Goal: Transaction & Acquisition: Download file/media

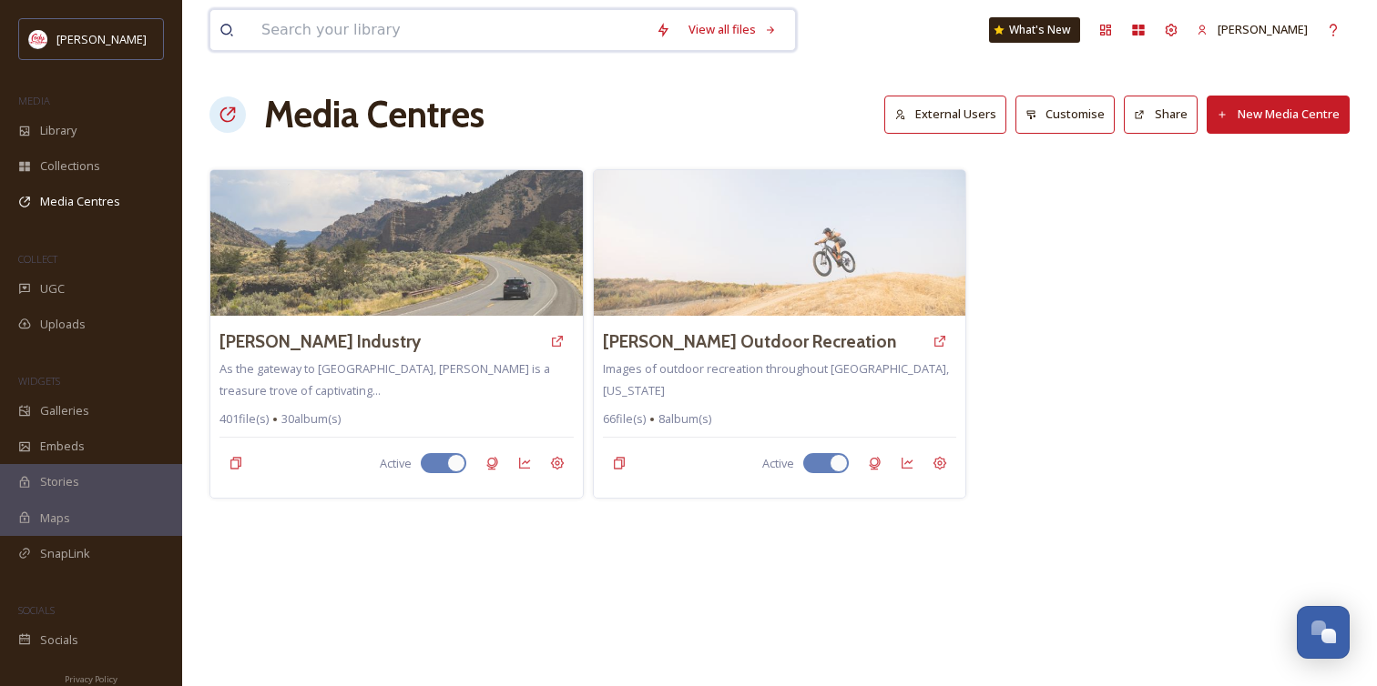
click at [380, 25] on input at bounding box center [449, 30] width 394 height 40
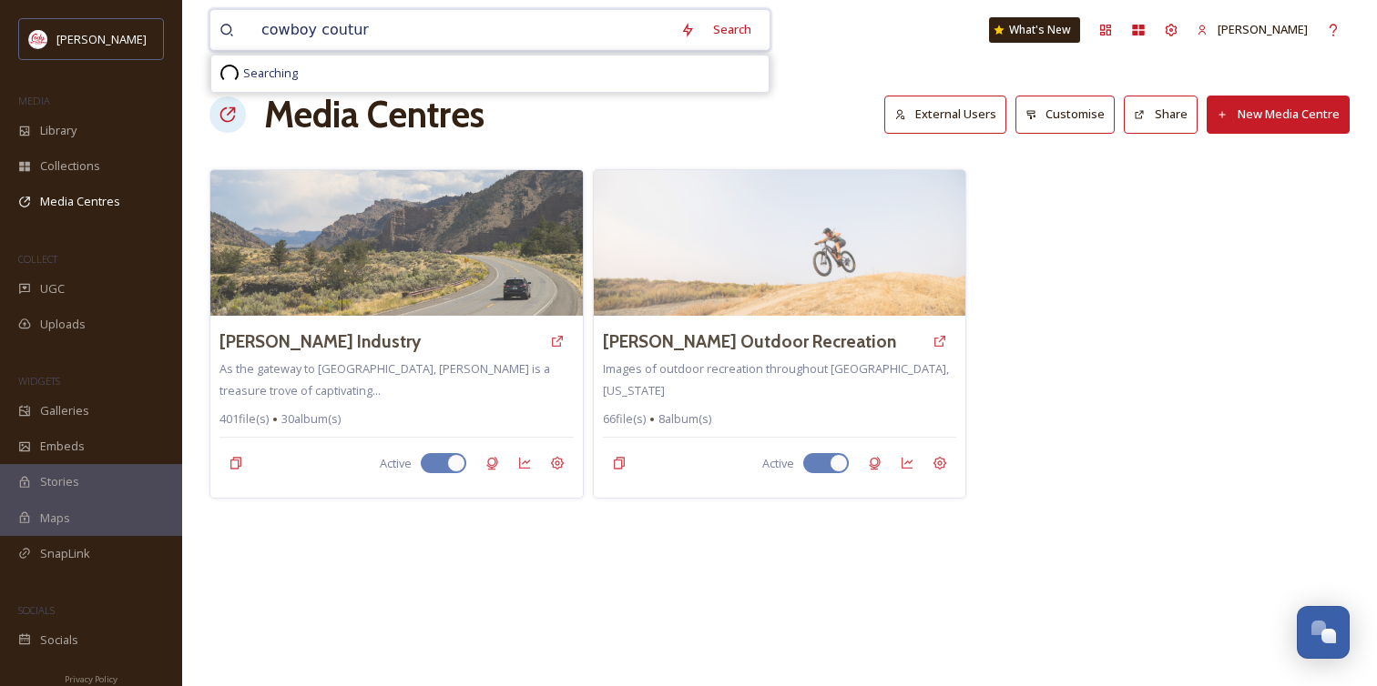
type input "cowboy couture"
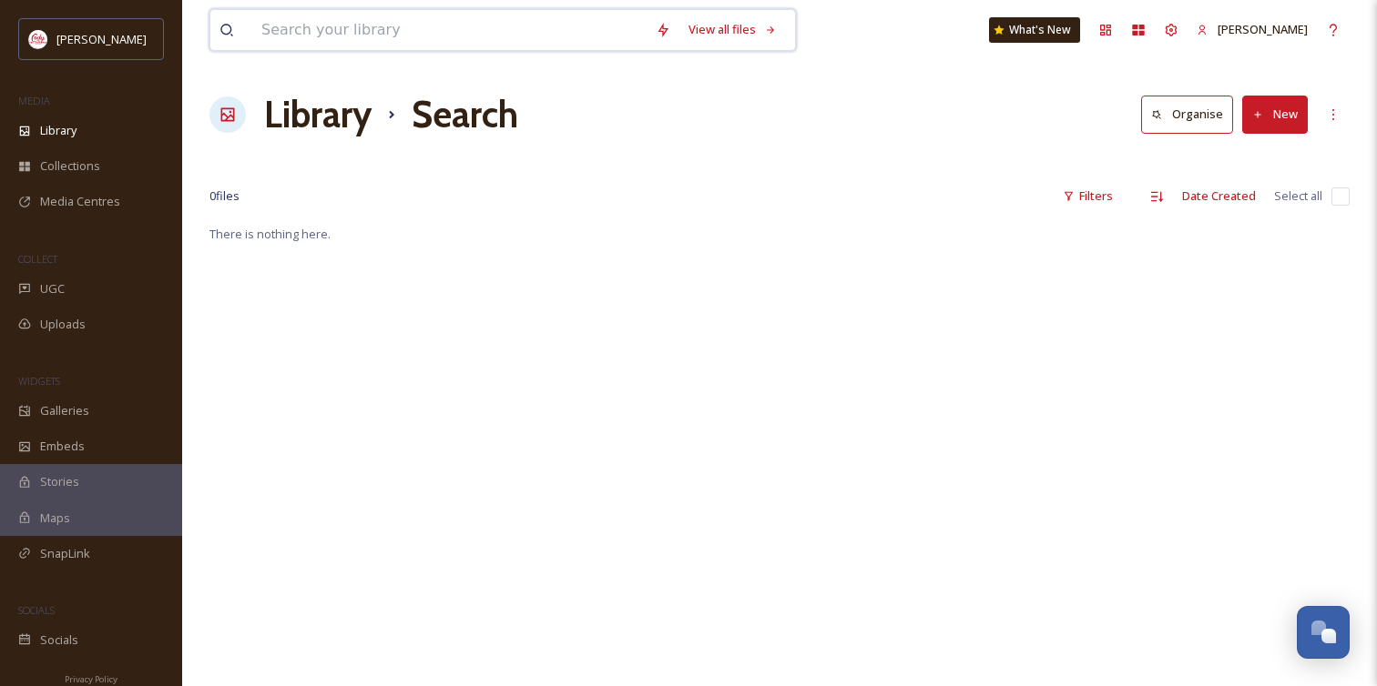
click at [447, 37] on input at bounding box center [449, 30] width 394 height 40
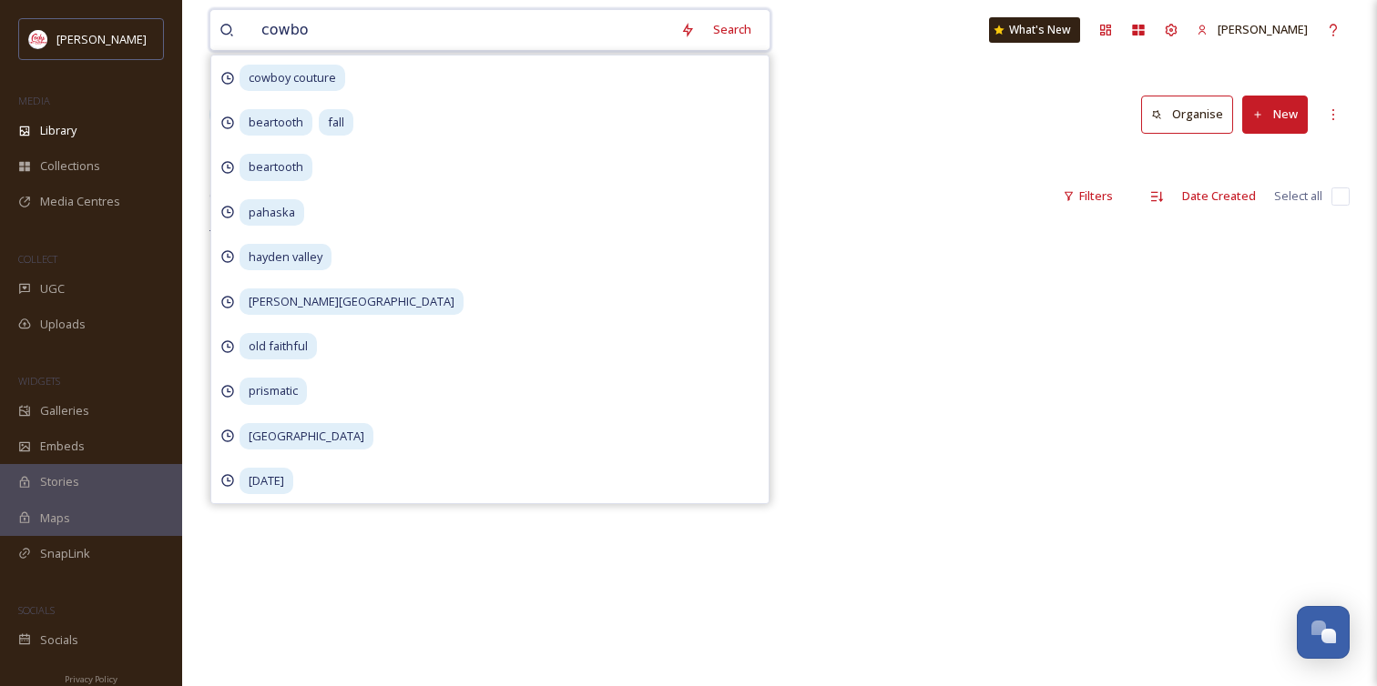
type input "cowboy"
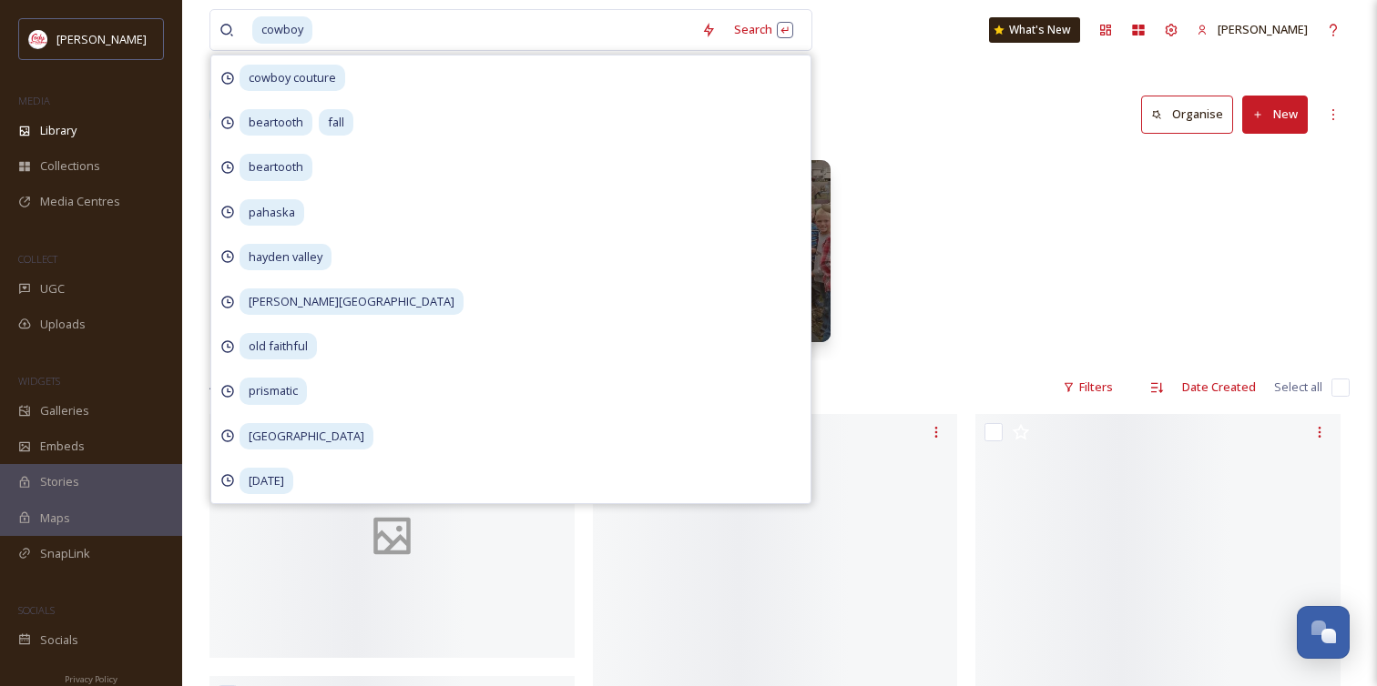
click at [926, 173] on div "03_MEETEESE COWBOY BAR 4 items Hotels-Motels Cody Cowboy Village 11 items Cowbo…" at bounding box center [779, 255] width 1140 height 209
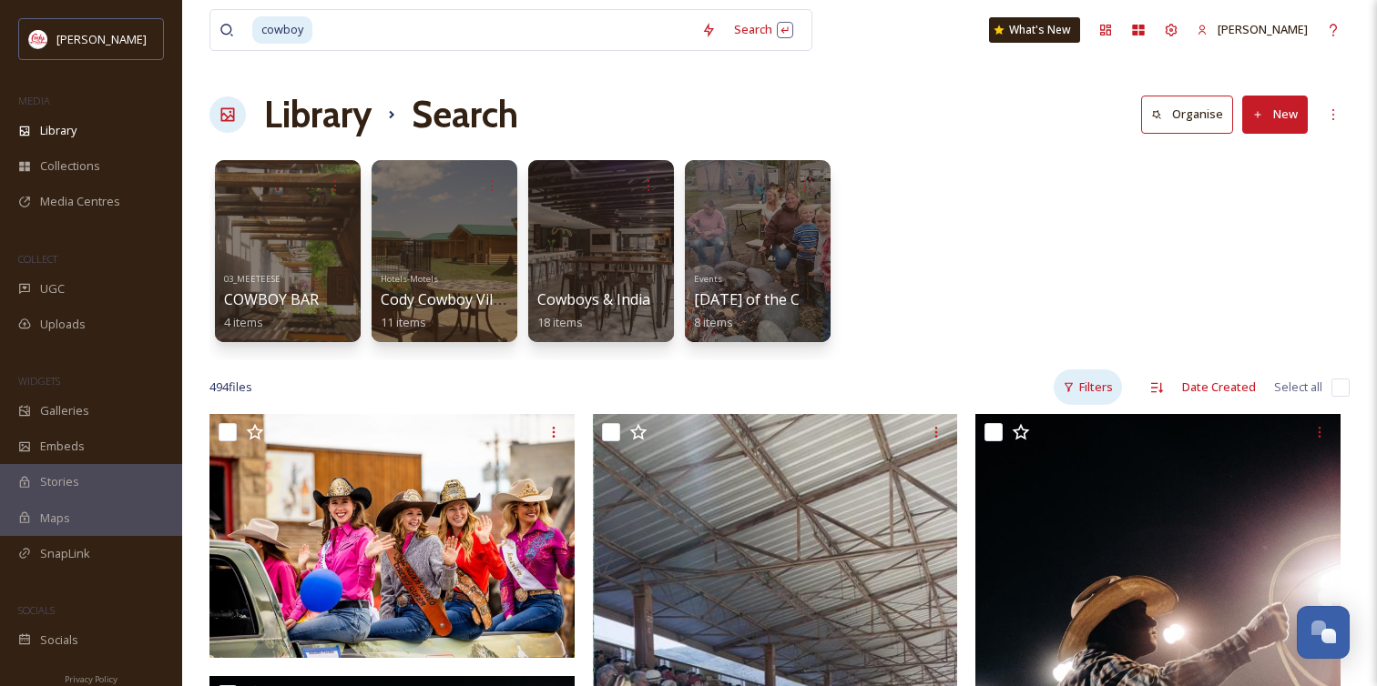
click at [1088, 381] on div "Filters" at bounding box center [1087, 388] width 68 height 36
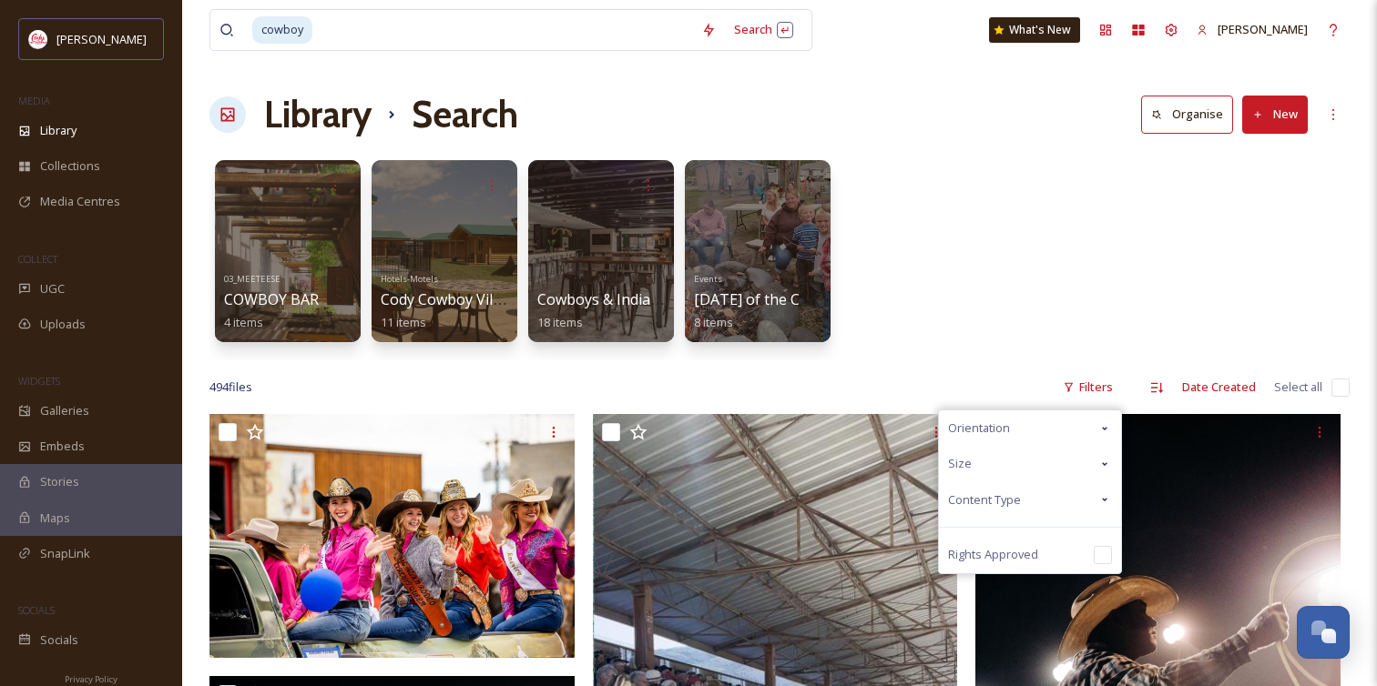
click at [1028, 483] on div "Content Type" at bounding box center [1030, 501] width 182 height 36
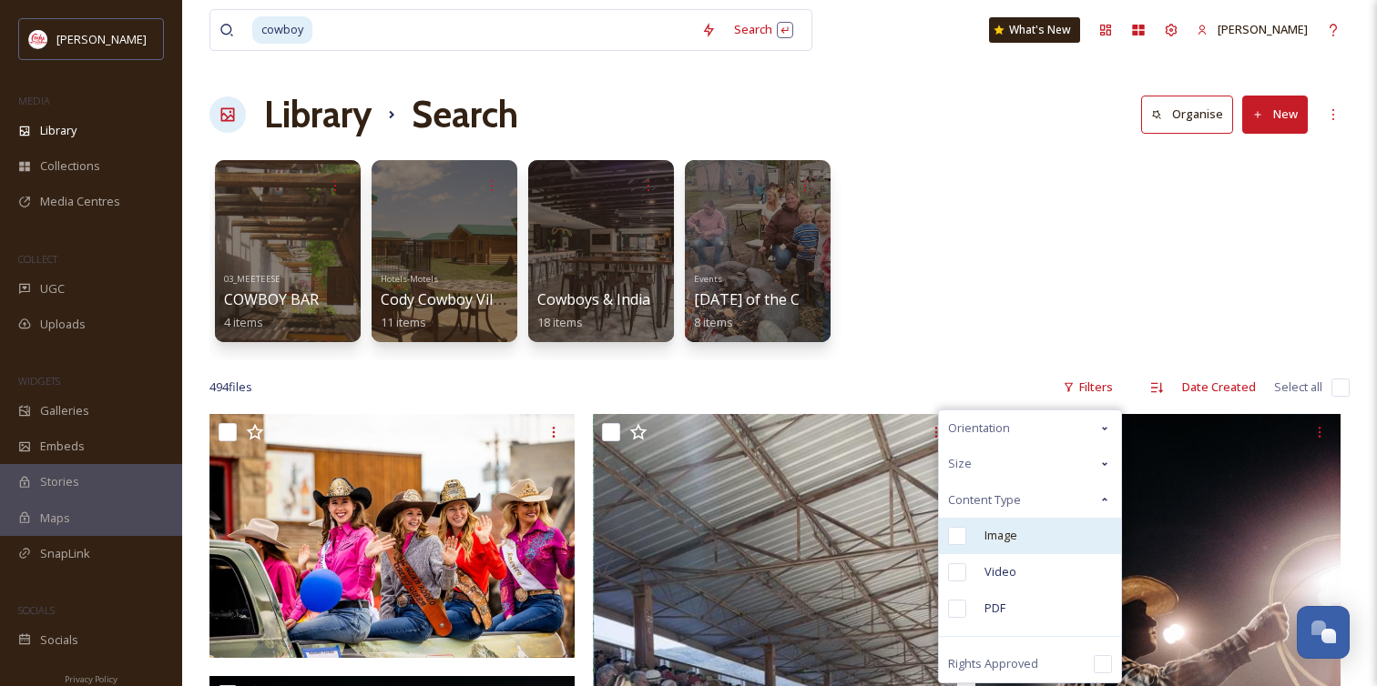
click at [1016, 539] on span "Image" at bounding box center [1000, 535] width 33 height 17
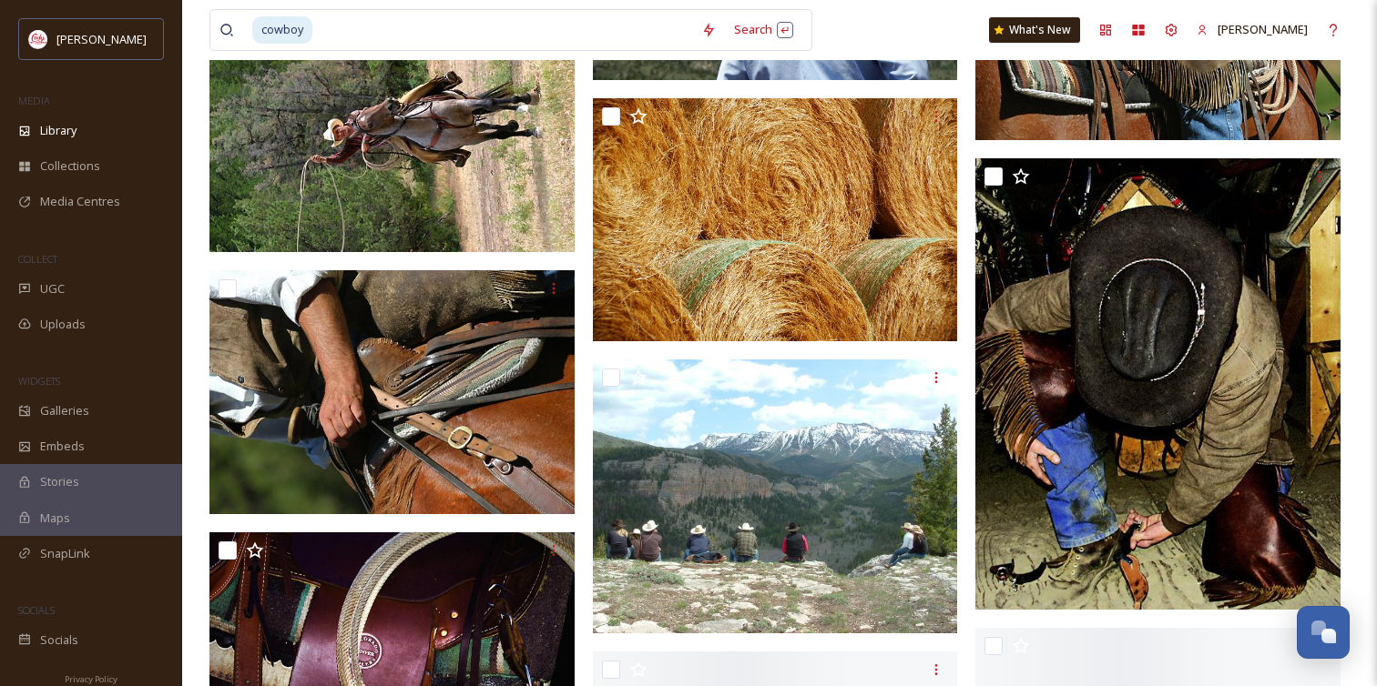
scroll to position [3968, 0]
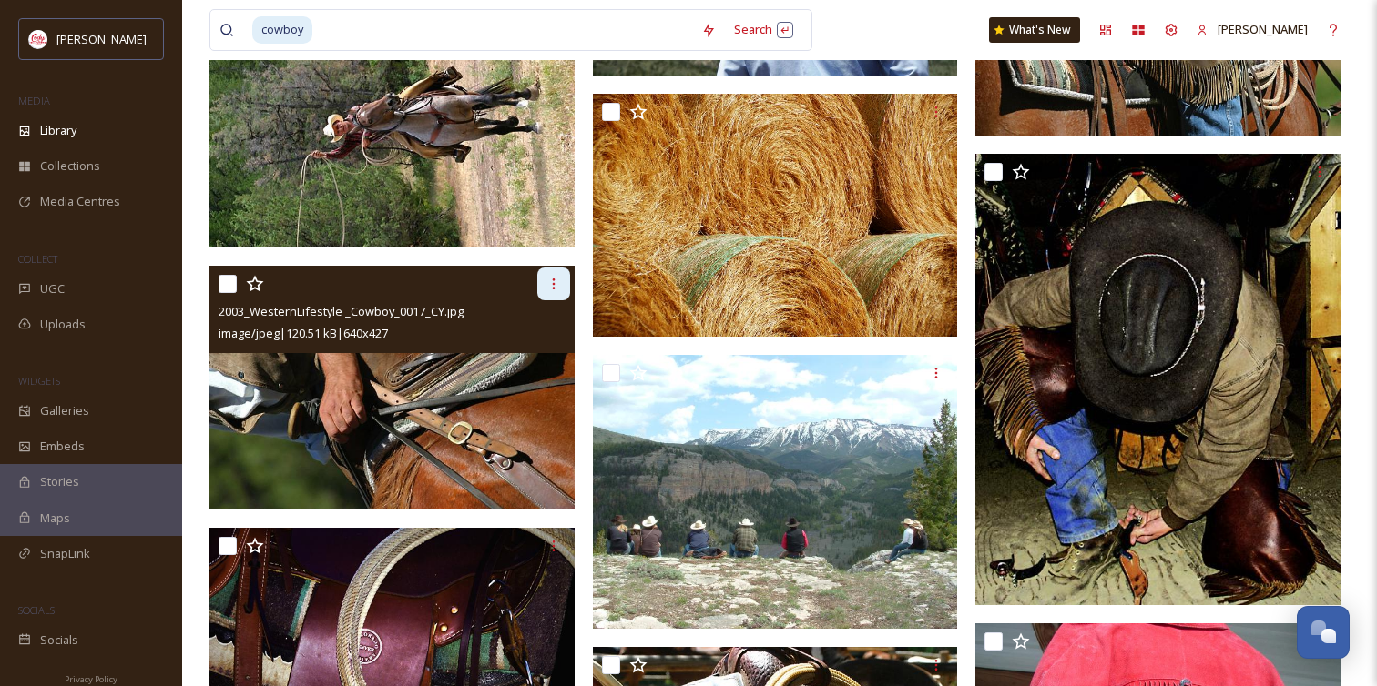
click at [564, 283] on div at bounding box center [553, 284] width 33 height 33
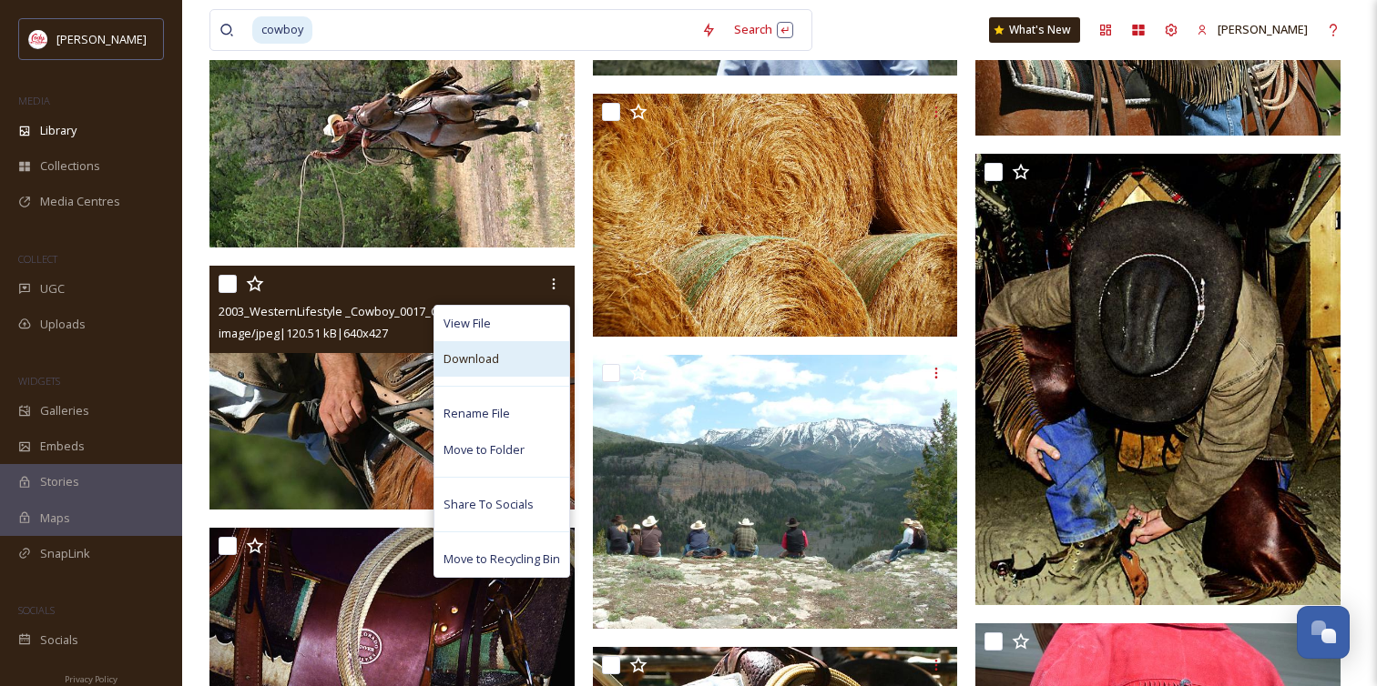
click at [506, 361] on div "Download" at bounding box center [501, 359] width 135 height 36
